Goal: Task Accomplishment & Management: Complete application form

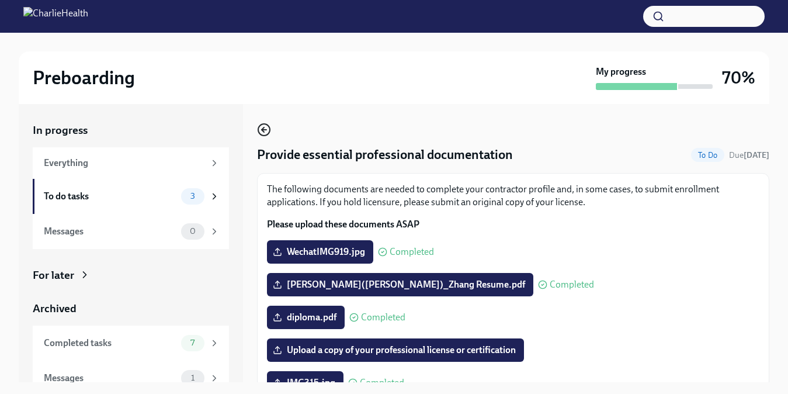
click at [267, 130] on icon "button" at bounding box center [264, 130] width 14 height 14
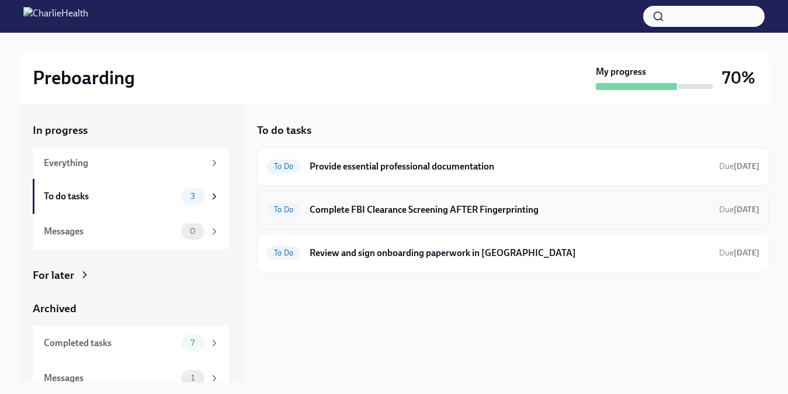
click at [434, 218] on div "To Do Complete FBI Clearance Screening AFTER Fingerprinting Due [DATE]" at bounding box center [513, 209] width 492 height 19
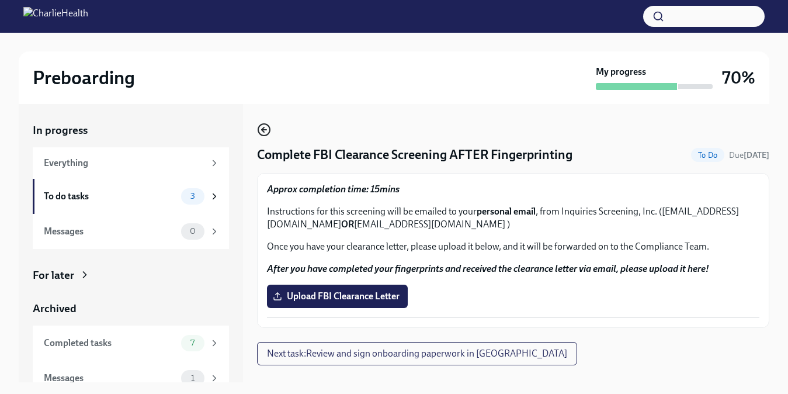
click at [265, 127] on icon "button" at bounding box center [264, 130] width 14 height 14
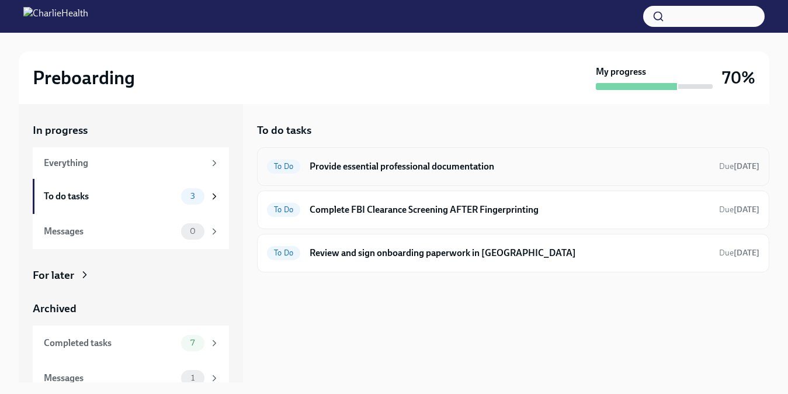
click at [346, 164] on h6 "Provide essential professional documentation" at bounding box center [510, 166] width 400 height 13
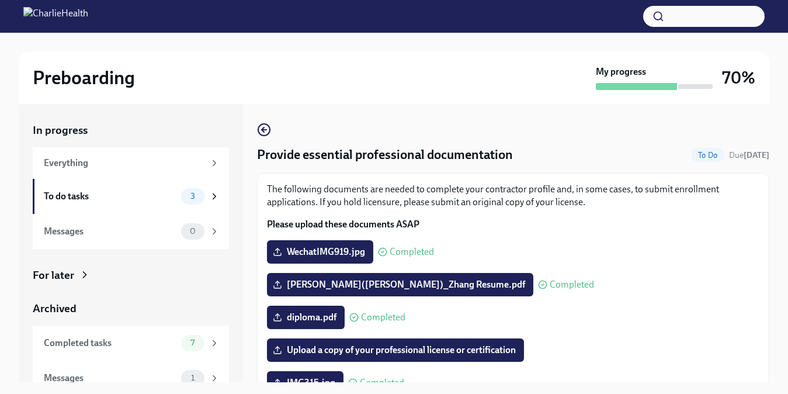
scroll to position [249, 0]
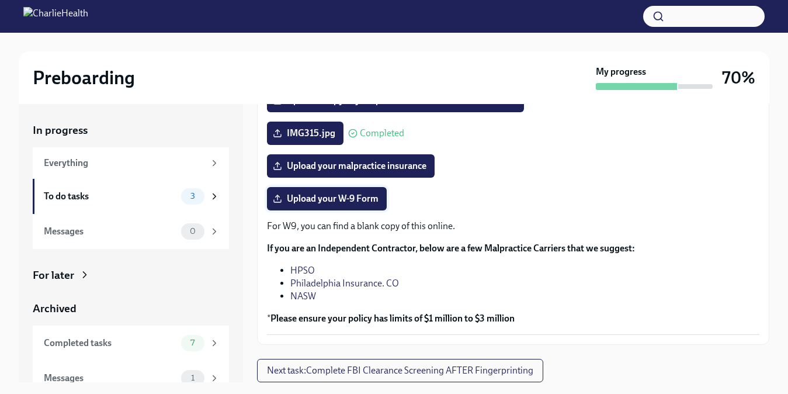
click at [368, 196] on span "Upload your W-9 Form" at bounding box center [326, 199] width 103 height 12
click at [0, 0] on input "Upload your W-9 Form" at bounding box center [0, 0] width 0 height 0
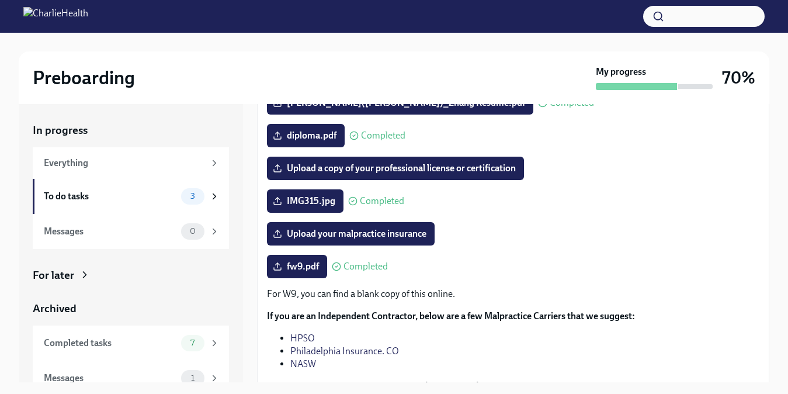
scroll to position [124, 0]
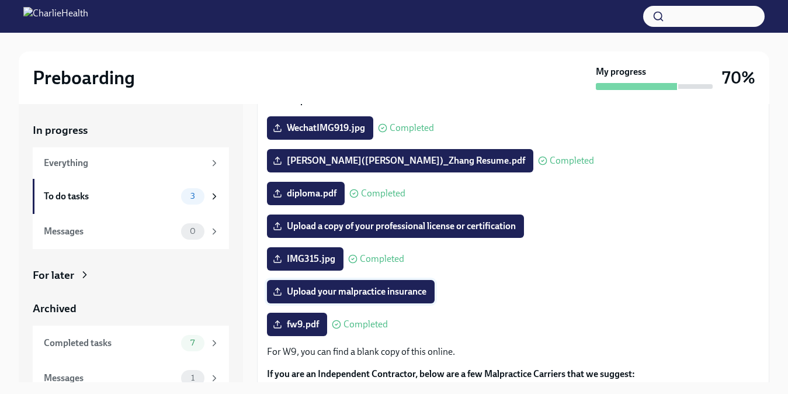
click at [408, 296] on span "Upload your malpractice insurance" at bounding box center [350, 292] width 151 height 12
click at [0, 0] on input "Upload your malpractice insurance" at bounding box center [0, 0] width 0 height 0
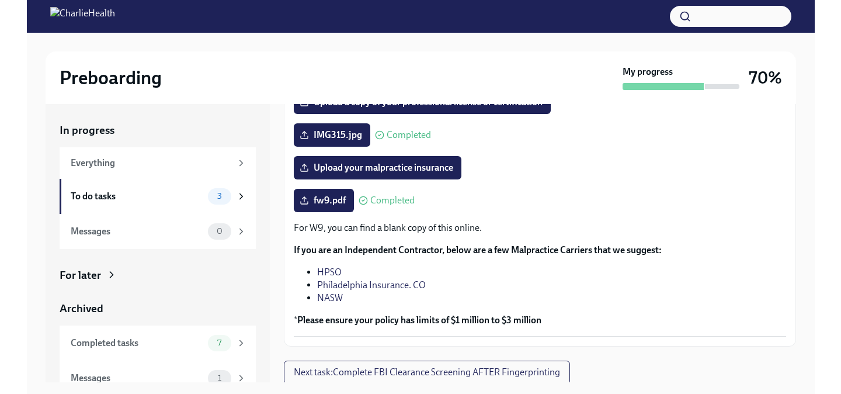
scroll to position [249, 0]
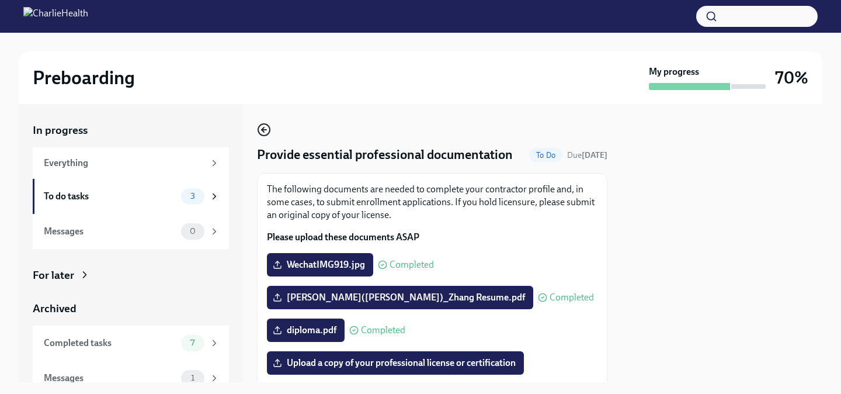
click at [269, 131] on icon "button" at bounding box center [264, 130] width 14 height 14
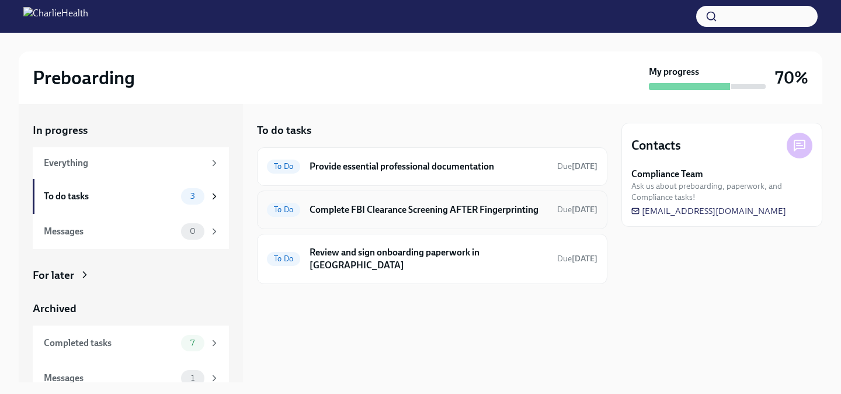
click at [491, 204] on h6 "Complete FBI Clearance Screening AFTER Fingerprinting" at bounding box center [429, 209] width 238 height 13
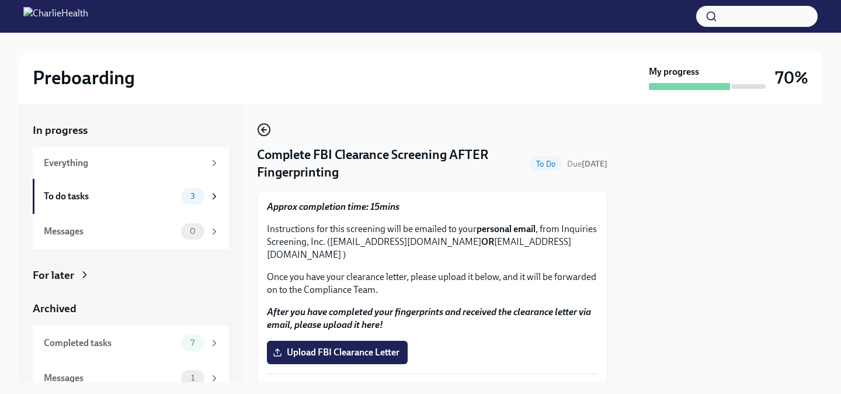
click at [262, 134] on icon "button" at bounding box center [264, 130] width 14 height 14
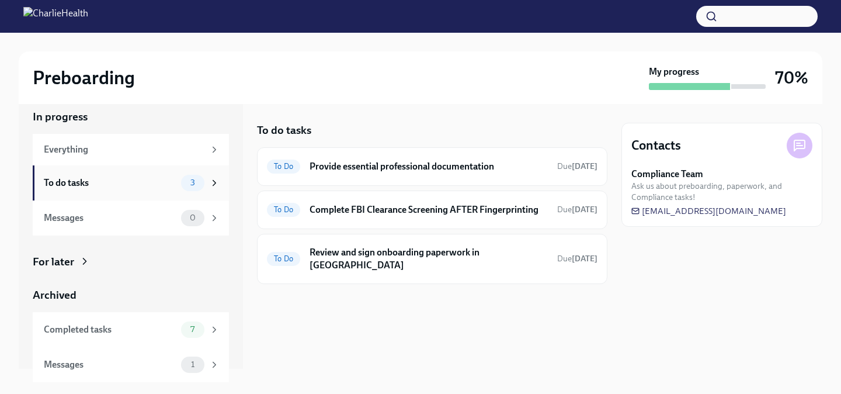
scroll to position [13, 0]
click at [77, 267] on div "For later" at bounding box center [131, 262] width 196 height 15
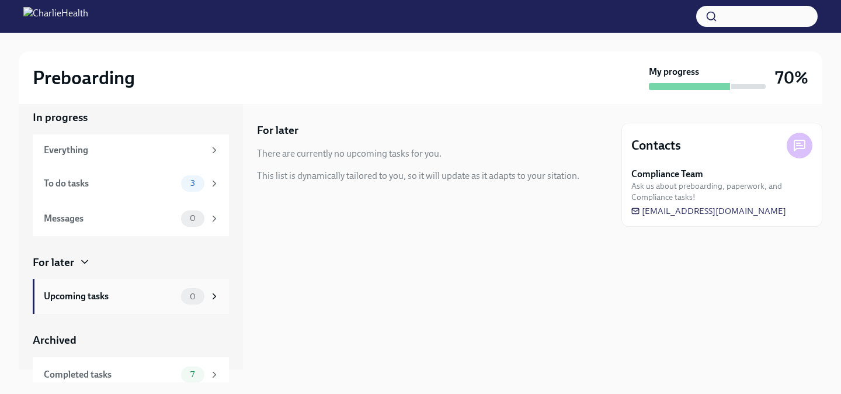
click at [107, 290] on div "Upcoming tasks" at bounding box center [110, 296] width 133 height 13
